Goal: Task Accomplishment & Management: Manage account settings

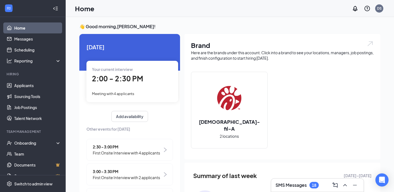
click at [145, 150] on span "First Onsite Interview with 4 applicants" at bounding box center [126, 153] width 67 height 6
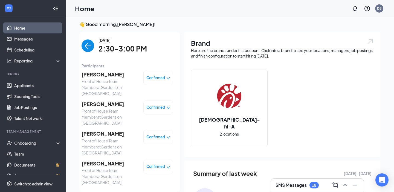
click at [89, 44] on img "back-button" at bounding box center [88, 45] width 13 height 13
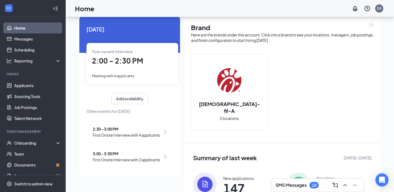
scroll to position [0, 0]
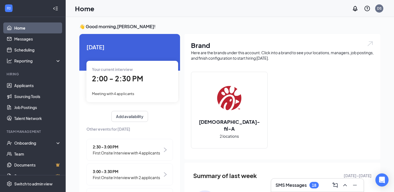
click at [138, 76] on span "2:00 - 2:30 PM" at bounding box center [117, 78] width 51 height 9
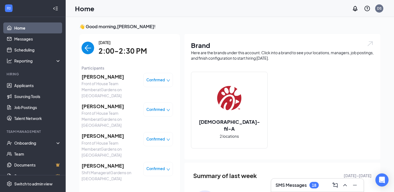
scroll to position [2, 0]
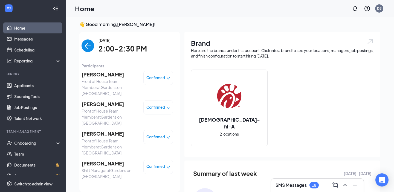
click at [171, 0] on div "Home DS" at bounding box center [230, 8] width 328 height 17
click at [100, 130] on span "[PERSON_NAME]" at bounding box center [110, 134] width 57 height 8
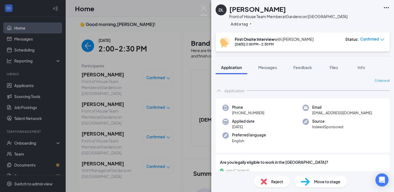
click at [208, 9] on div "DL [PERSON_NAME] Front of House Team Member at Gardens on [GEOGRAPHIC_DATA] Add…" at bounding box center [197, 96] width 394 height 192
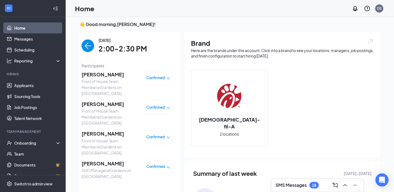
click at [88, 46] on img "back-button" at bounding box center [88, 45] width 13 height 13
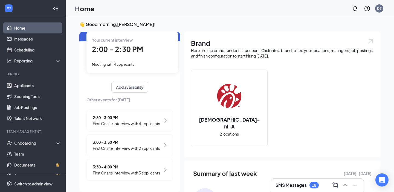
scroll to position [27, 0]
click at [128, 119] on span "2:30 - 3:00 PM" at bounding box center [126, 118] width 67 height 6
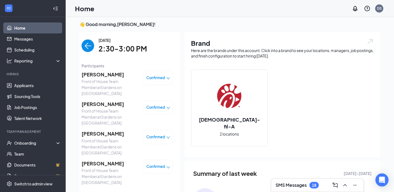
click at [163, 0] on div "Home DS" at bounding box center [230, 8] width 328 height 17
click at [160, 1] on div "Home DS" at bounding box center [230, 8] width 328 height 17
click at [87, 43] on img "back-button" at bounding box center [88, 45] width 13 height 13
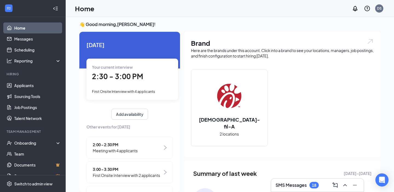
click at [132, 170] on span "3:00 - 3:30 PM" at bounding box center [126, 169] width 67 height 6
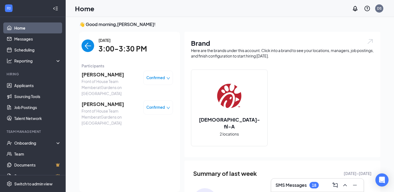
click at [89, 45] on img "back-button" at bounding box center [88, 45] width 13 height 13
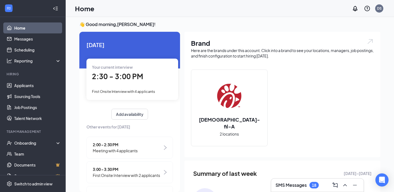
click at [122, 149] on span "Meeting with 4 applicants" at bounding box center [115, 150] width 45 height 6
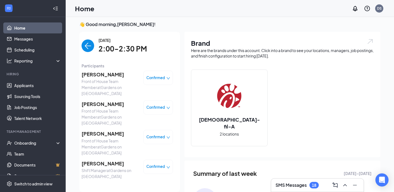
click at [85, 48] on img "back-button" at bounding box center [88, 45] width 13 height 13
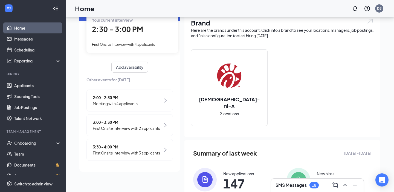
scroll to position [23, 0]
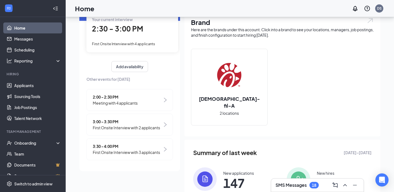
click at [133, 101] on span "Meeting with 4 applicants" at bounding box center [115, 103] width 45 height 6
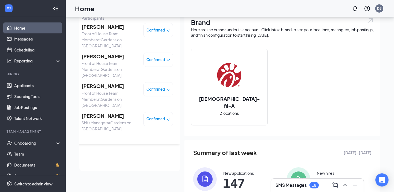
scroll to position [0, 0]
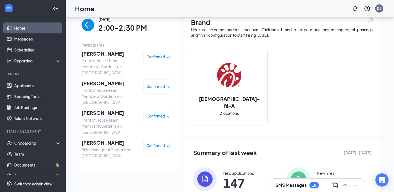
click at [84, 27] on img "back-button" at bounding box center [88, 25] width 13 height 13
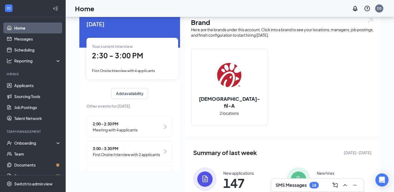
click at [121, 53] on span "2:30 - 3:00 PM" at bounding box center [117, 55] width 51 height 9
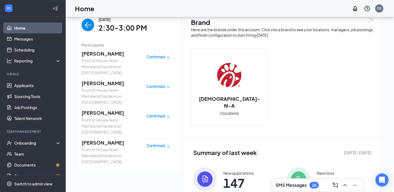
click at [91, 23] on img "back-button" at bounding box center [88, 25] width 13 height 13
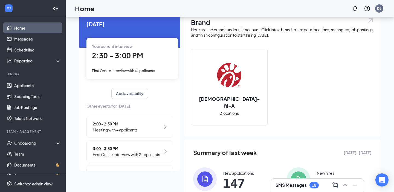
click at [120, 130] on span "Meeting with 4 applicants" at bounding box center [115, 130] width 45 height 6
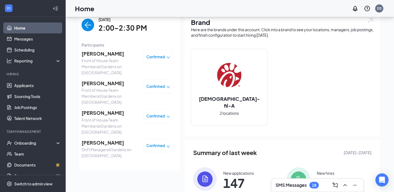
click at [85, 18] on div "[DATE] 2:00-2:30 PM" at bounding box center [127, 24] width 91 height 17
click at [85, 22] on img "back-button" at bounding box center [88, 25] width 13 height 13
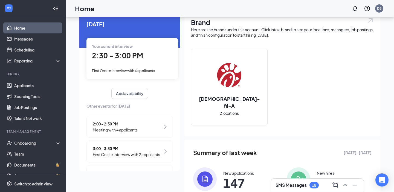
click at [113, 153] on span "First Onsite Interview with 2 applicants" at bounding box center [126, 154] width 67 height 6
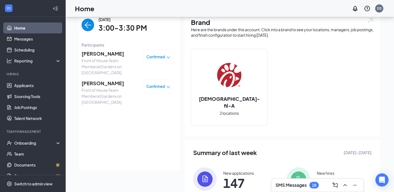
click at [87, 19] on img "back-button" at bounding box center [88, 25] width 13 height 13
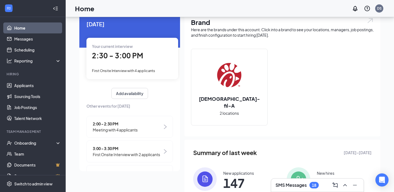
click at [122, 64] on div "Your current interview 2:30 - 3:00 PM First Onsite Interview with 4 applicants" at bounding box center [132, 58] width 92 height 41
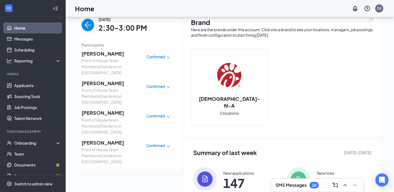
click at [89, 20] on img "back-button" at bounding box center [88, 25] width 13 height 13
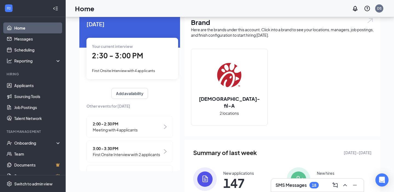
click at [117, 154] on span "First Onsite Interview with 2 applicants" at bounding box center [126, 154] width 67 height 6
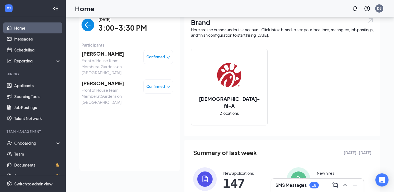
click at [87, 19] on img "back-button" at bounding box center [88, 25] width 13 height 13
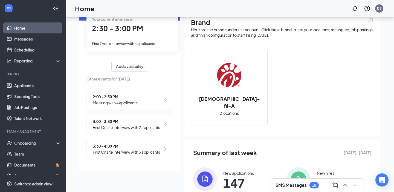
scroll to position [27, 0]
click at [114, 151] on span "First Onsite Interview with 3 applicants" at bounding box center [126, 152] width 67 height 6
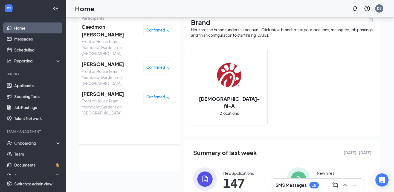
scroll to position [0, 0]
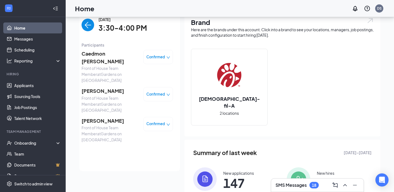
click at [85, 22] on img "back-button" at bounding box center [88, 25] width 13 height 13
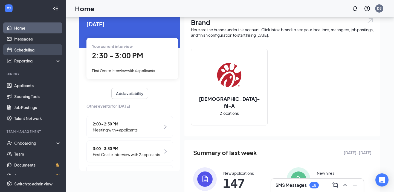
click at [36, 50] on link "Scheduling" at bounding box center [37, 49] width 47 height 11
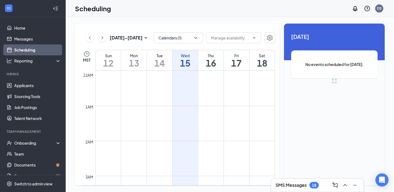
scroll to position [269, 0]
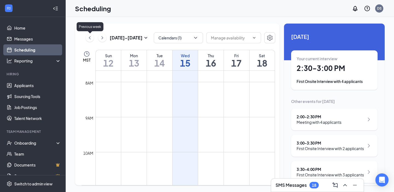
click at [90, 38] on icon "ChevronLeft" at bounding box center [89, 37] width 5 height 7
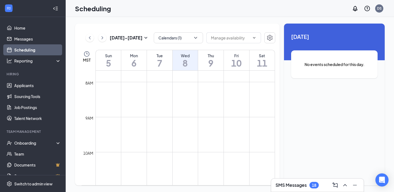
click at [105, 39] on icon "ChevronRight" at bounding box center [102, 37] width 5 height 7
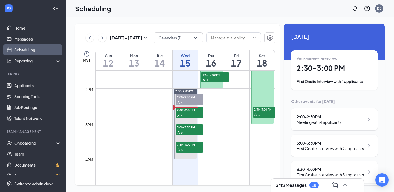
scroll to position [520, 0]
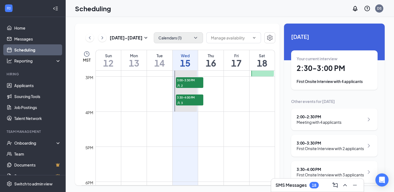
click at [188, 38] on button "Calendars (1)" at bounding box center [178, 37] width 49 height 11
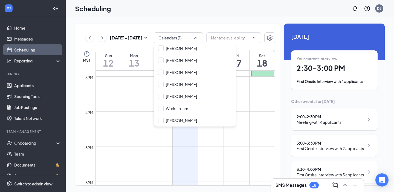
scroll to position [74, 0]
click at [162, 63] on div at bounding box center [160, 59] width 5 height 5
click at [162, 63] on input "[PERSON_NAME]" at bounding box center [177, 59] width 39 height 5
click at [161, 62] on div at bounding box center [160, 59] width 5 height 5
click at [161, 62] on input "[PERSON_NAME]" at bounding box center [177, 59] width 39 height 5
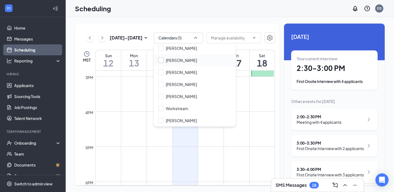
click at [160, 60] on input "[PERSON_NAME]" at bounding box center [177, 59] width 39 height 5
checkbox input "true"
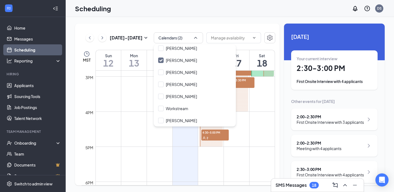
click at [239, 121] on td at bounding box center [184, 124] width 179 height 9
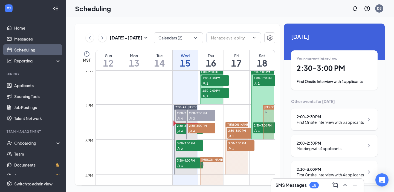
scroll to position [457, 0]
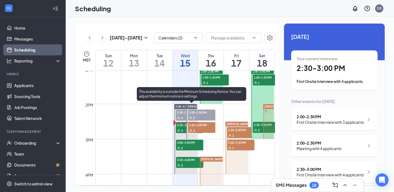
click at [208, 127] on span "2:30-3:00 PM" at bounding box center [201, 124] width 27 height 5
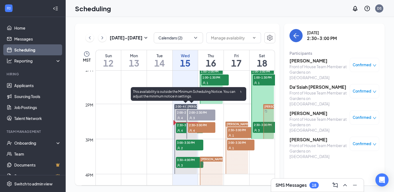
click at [180, 129] on icon "User" at bounding box center [178, 130] width 3 height 3
click at [195, 127] on span "2:30-3:00 PM" at bounding box center [201, 124] width 27 height 5
click at [181, 126] on span "2:30-3:00 PM" at bounding box center [189, 124] width 27 height 5
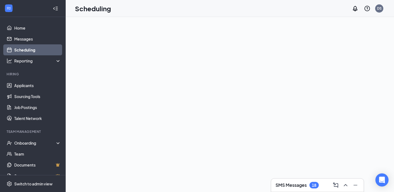
click at [42, 52] on link "Scheduling" at bounding box center [37, 49] width 47 height 11
click at [36, 40] on link "Messages" at bounding box center [37, 38] width 47 height 11
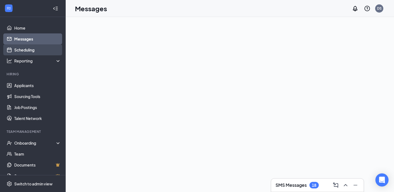
click at [37, 49] on link "Scheduling" at bounding box center [37, 49] width 47 height 11
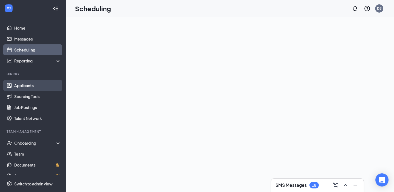
click at [37, 88] on link "Applicants" at bounding box center [37, 85] width 47 height 11
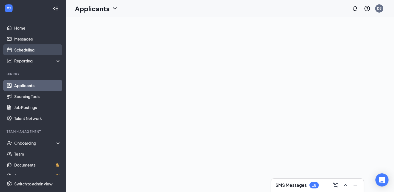
click at [31, 50] on link "Scheduling" at bounding box center [37, 49] width 47 height 11
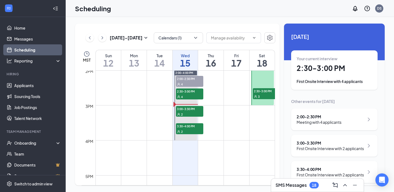
scroll to position [491, 0]
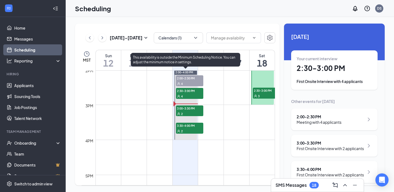
click at [187, 107] on span "3:00-3:30 PM" at bounding box center [189, 107] width 27 height 5
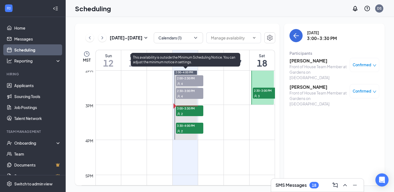
click at [192, 109] on span "3:00-3:30 PM" at bounding box center [189, 107] width 27 height 5
click at [189, 127] on span "3:30-4:00 PM" at bounding box center [189, 125] width 27 height 5
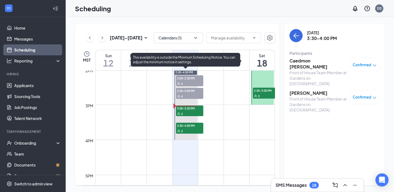
click at [191, 110] on span "3:00-3:30 PM" at bounding box center [189, 107] width 27 height 5
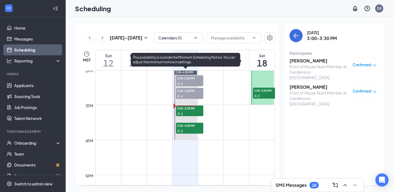
click at [190, 132] on div "2" at bounding box center [189, 130] width 27 height 5
